Goal: Task Accomplishment & Management: Manage account settings

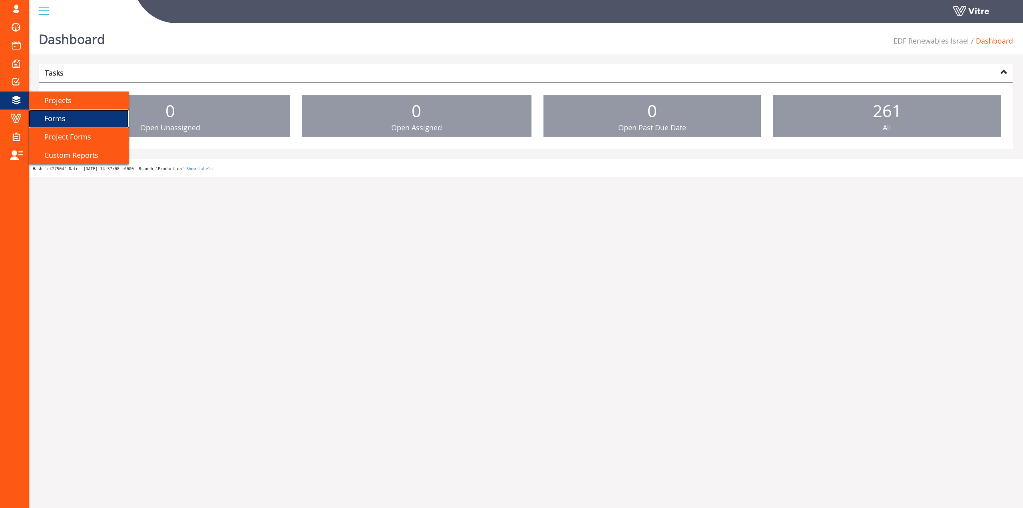
click at [63, 118] on span "Forms" at bounding box center [50, 118] width 31 height 10
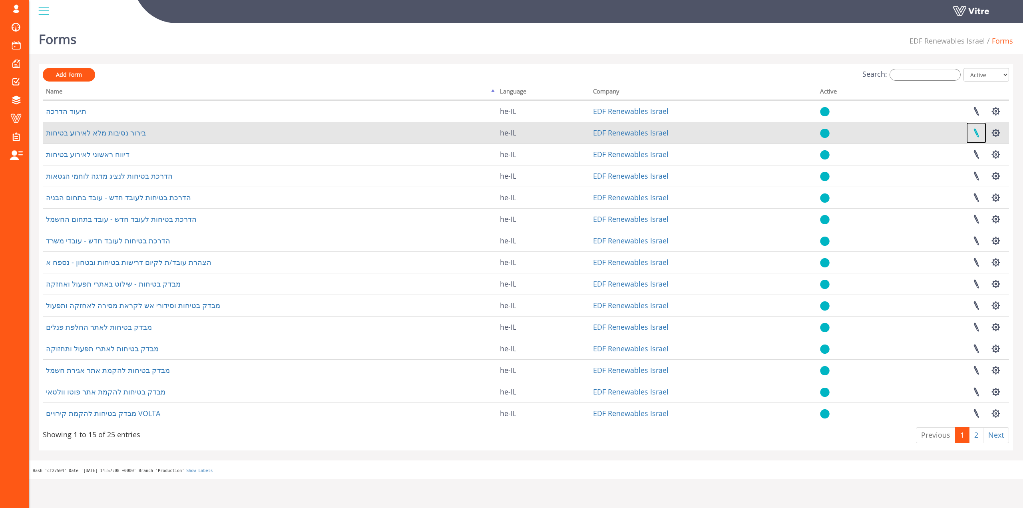
click at [975, 137] on link at bounding box center [976, 132] width 20 height 21
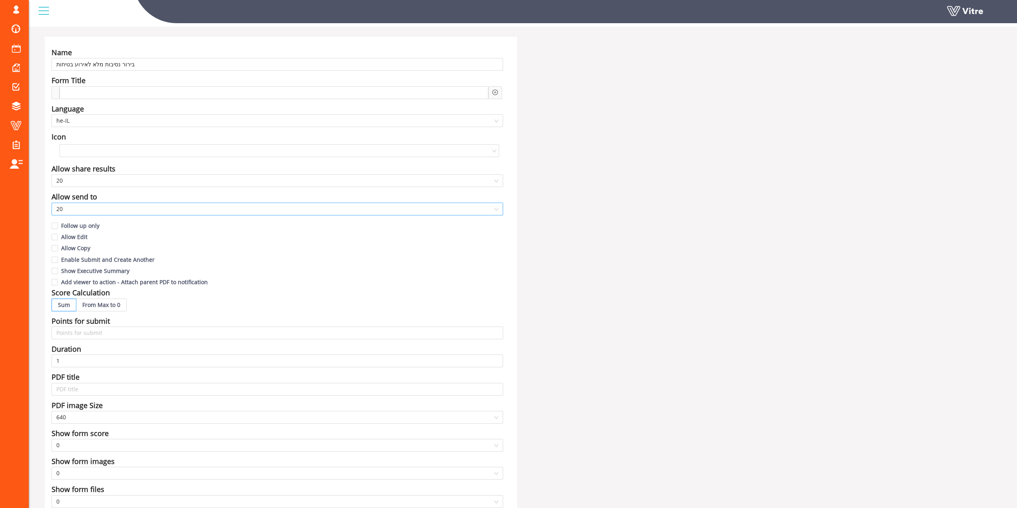
scroll to position [80, 0]
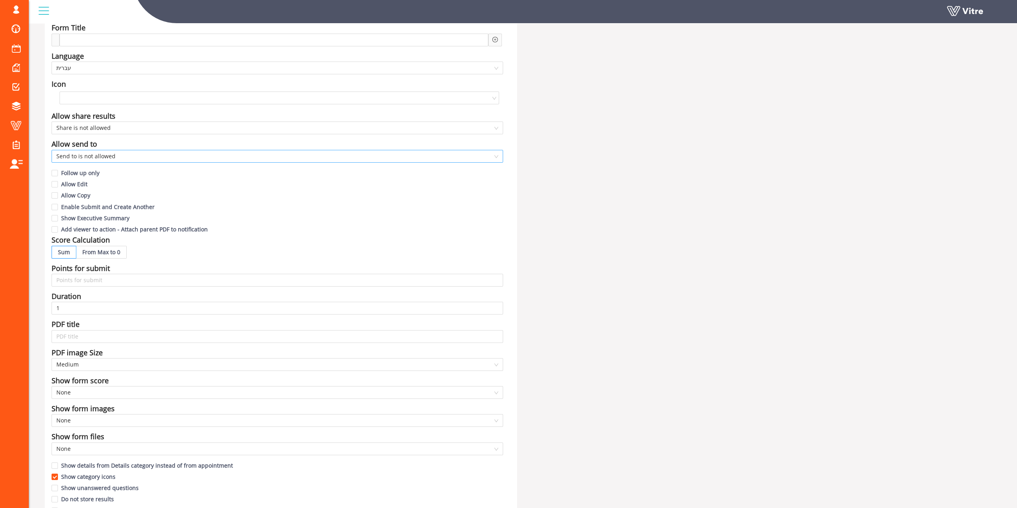
click at [211, 158] on span "Send to is not allowed" at bounding box center [277, 156] width 442 height 12
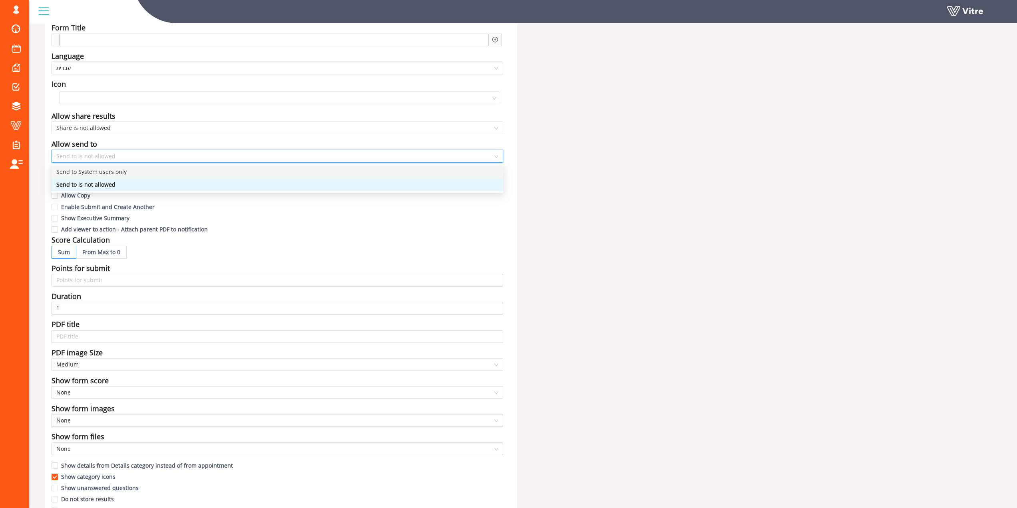
click at [190, 175] on div "Send to System users only" at bounding box center [277, 171] width 442 height 9
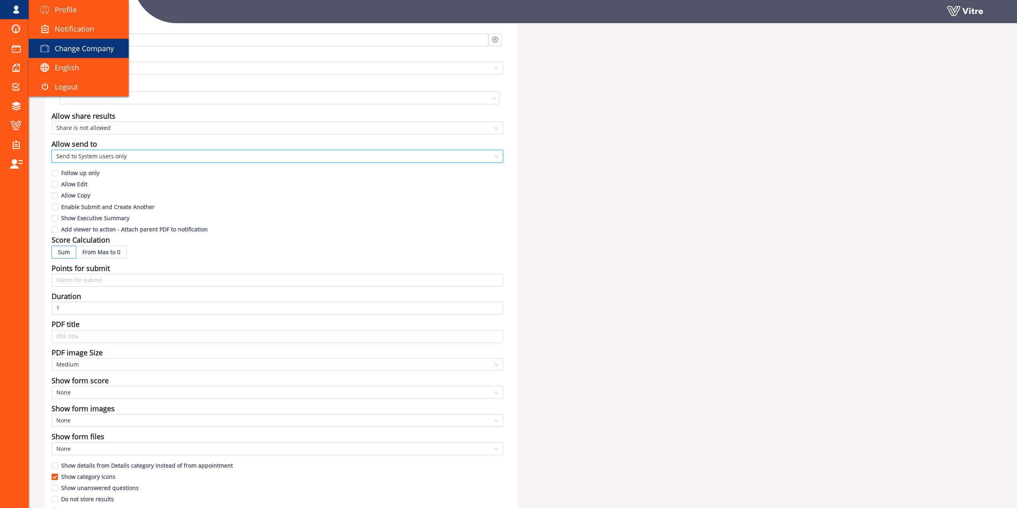
click at [70, 51] on span "Change Company" at bounding box center [84, 49] width 59 height 10
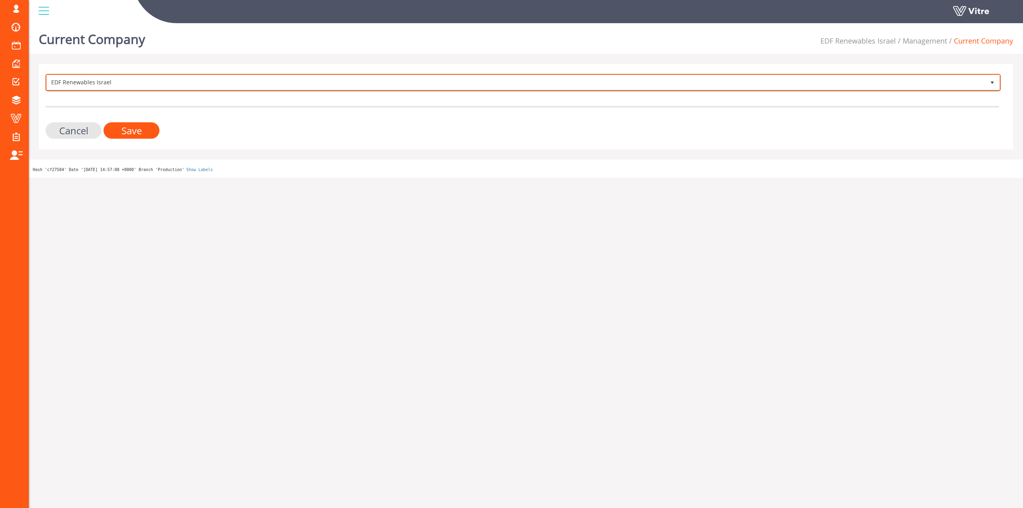
click at [90, 89] on span "EDF Renewables Israel" at bounding box center [516, 82] width 938 height 14
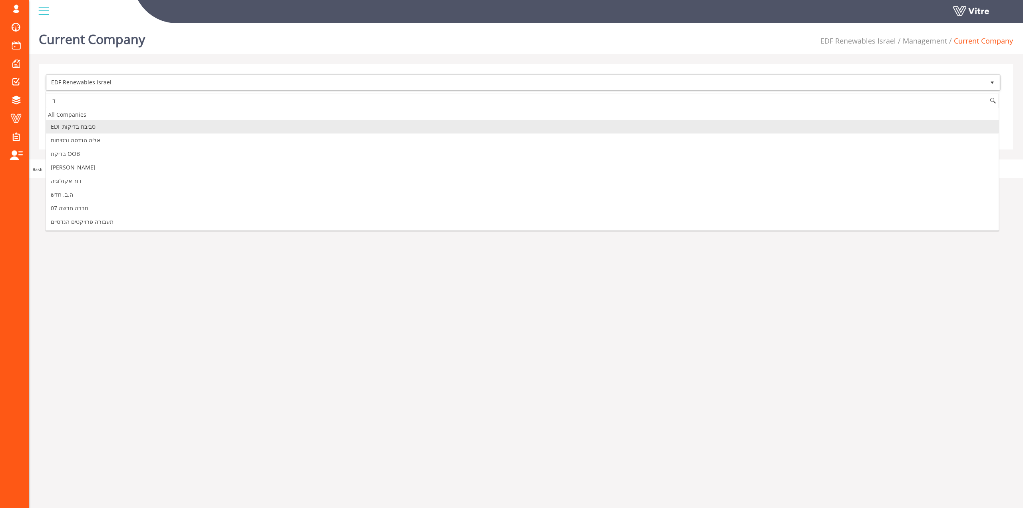
click at [96, 102] on input "ד" at bounding box center [522, 100] width 952 height 15
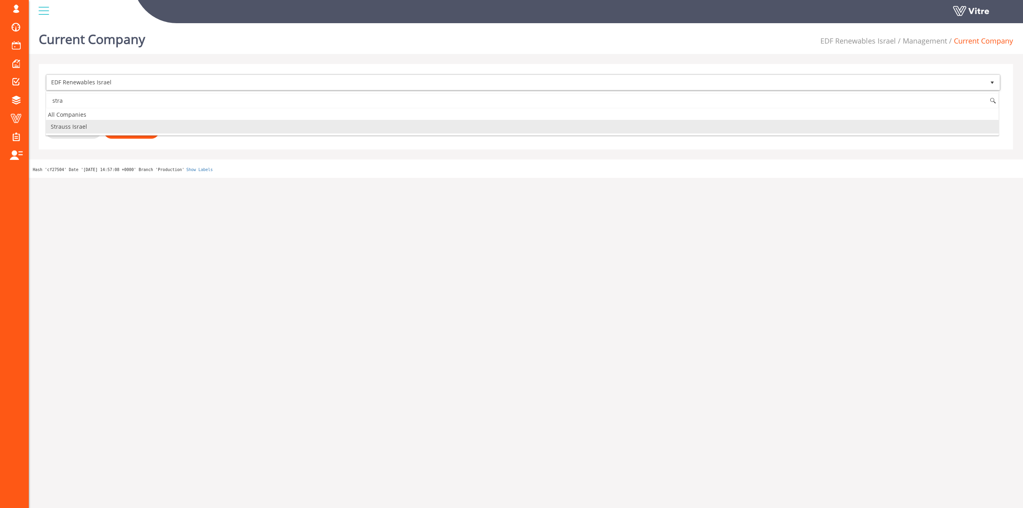
click at [92, 125] on li "Strauss Israel" at bounding box center [522, 127] width 952 height 14
type input "stra"
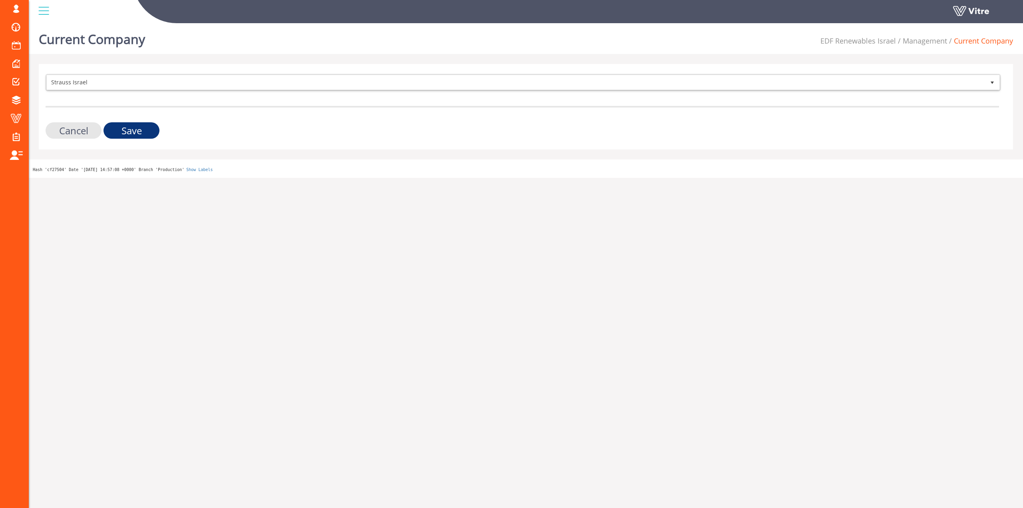
click at [111, 129] on input "Save" at bounding box center [131, 130] width 56 height 16
